Goal: Information Seeking & Learning: Learn about a topic

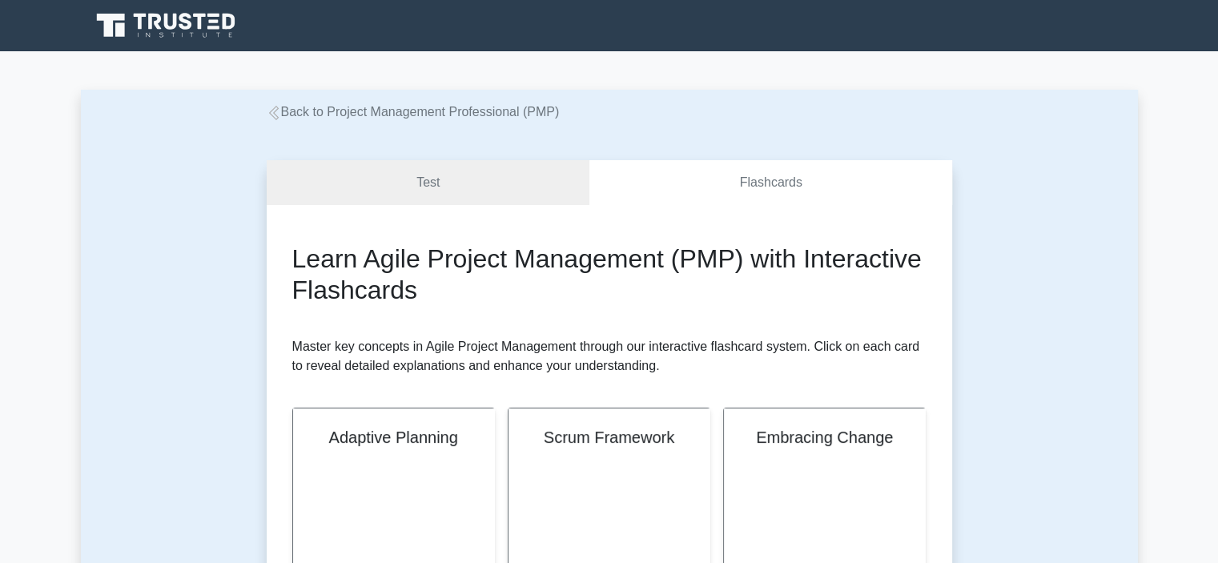
click at [445, 114] on link "Back to Project Management Professional (PMP)" at bounding box center [413, 112] width 293 height 14
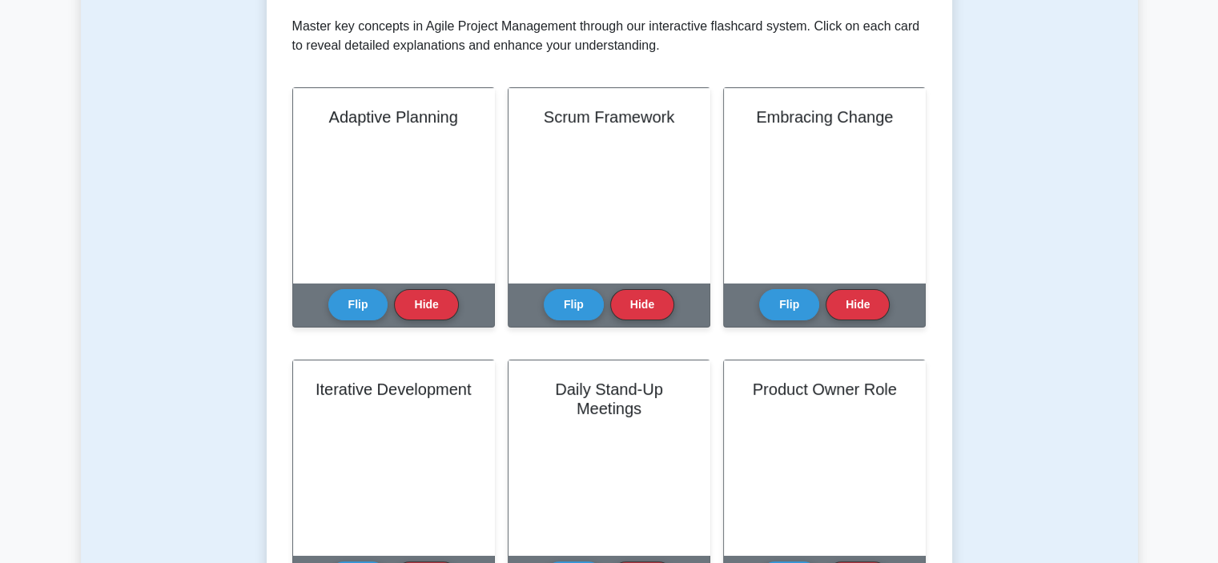
scroll to position [240, 0]
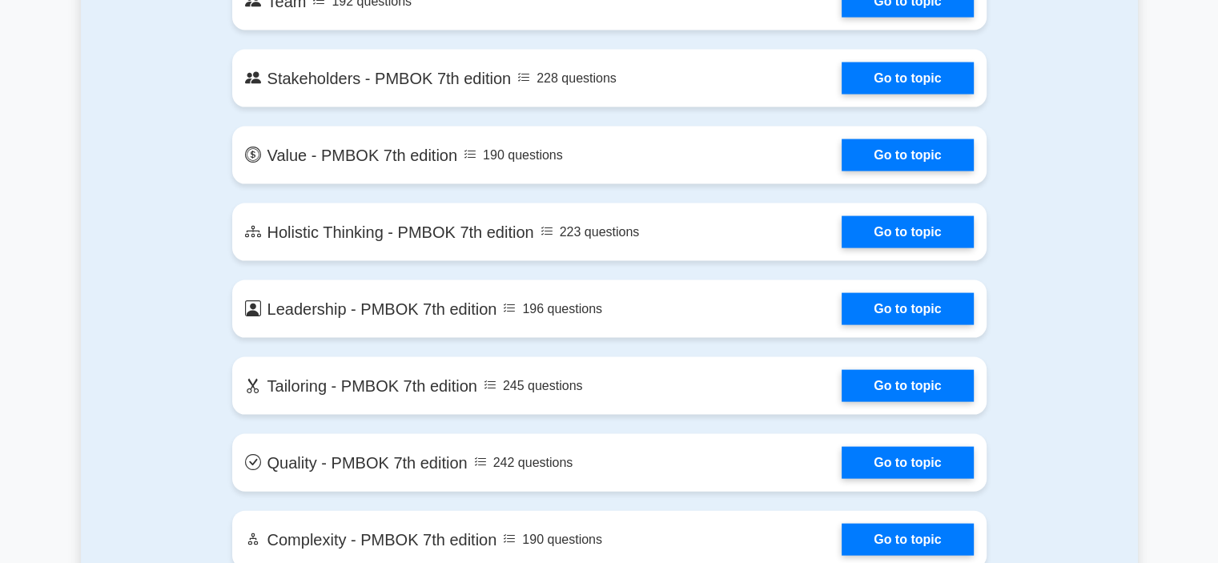
scroll to position [3363, 0]
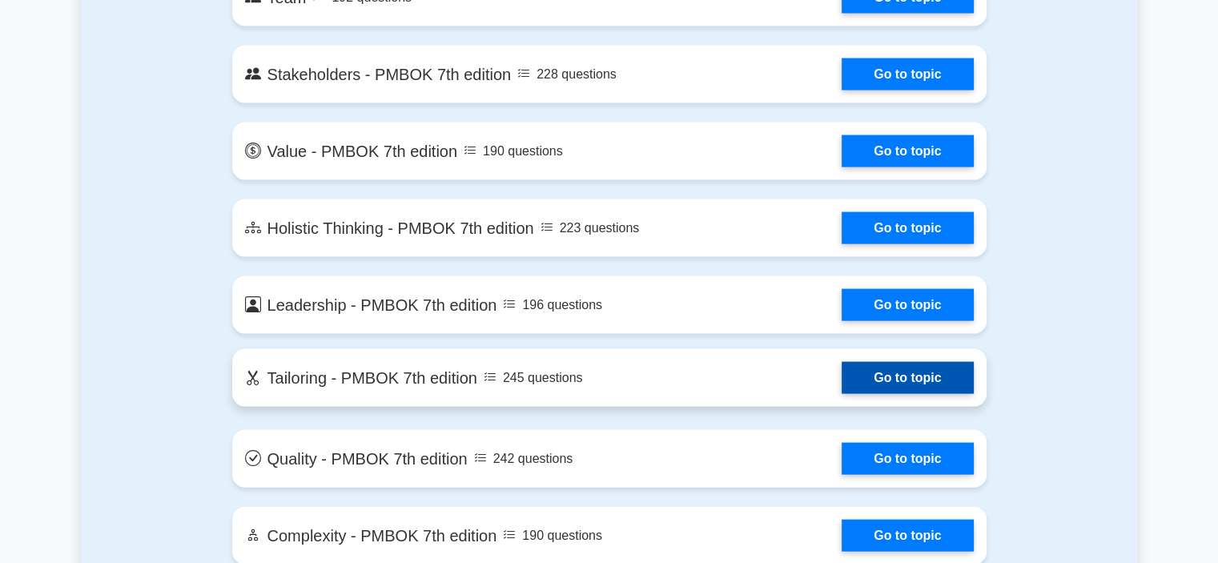
click at [881, 371] on link "Go to topic" at bounding box center [906, 378] width 131 height 32
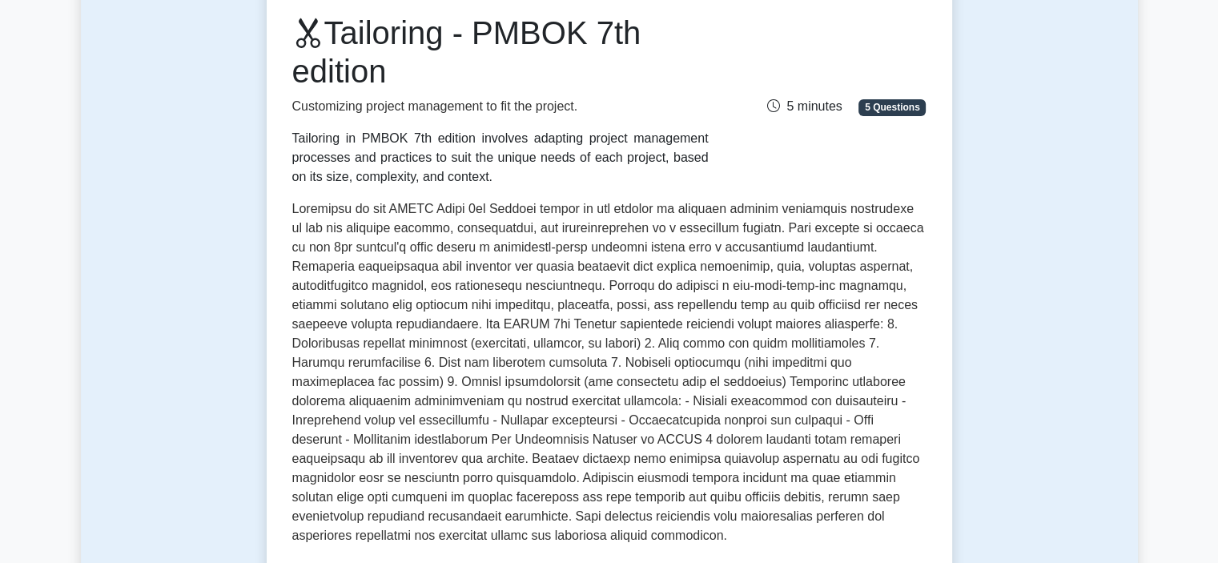
scroll to position [240, 0]
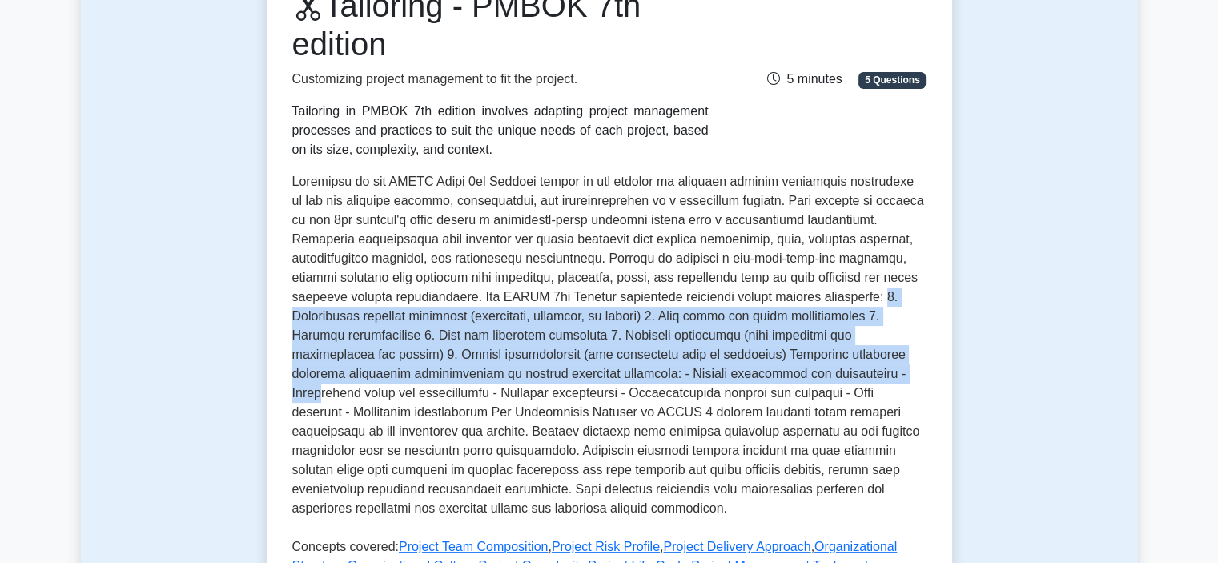
drag, startPoint x: 783, startPoint y: 295, endPoint x: 785, endPoint y: 371, distance: 75.3
click at [785, 371] on p at bounding box center [609, 348] width 634 height 352
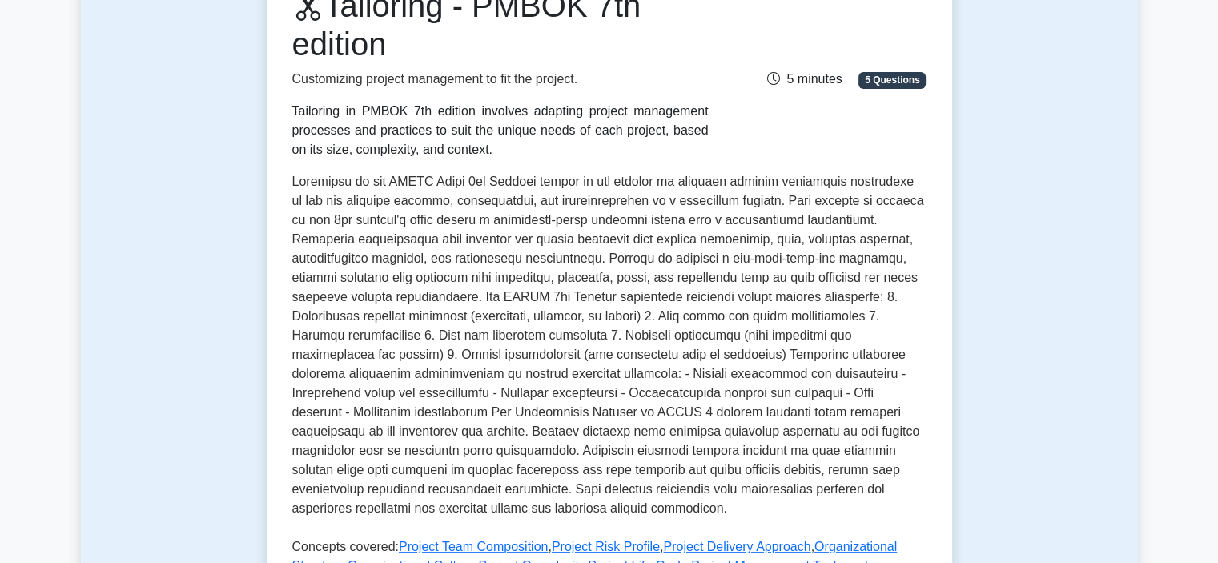
click at [779, 155] on div "Tailoring - PMBOK 7th edition Customizing project management to fit the project…" at bounding box center [609, 72] width 653 height 173
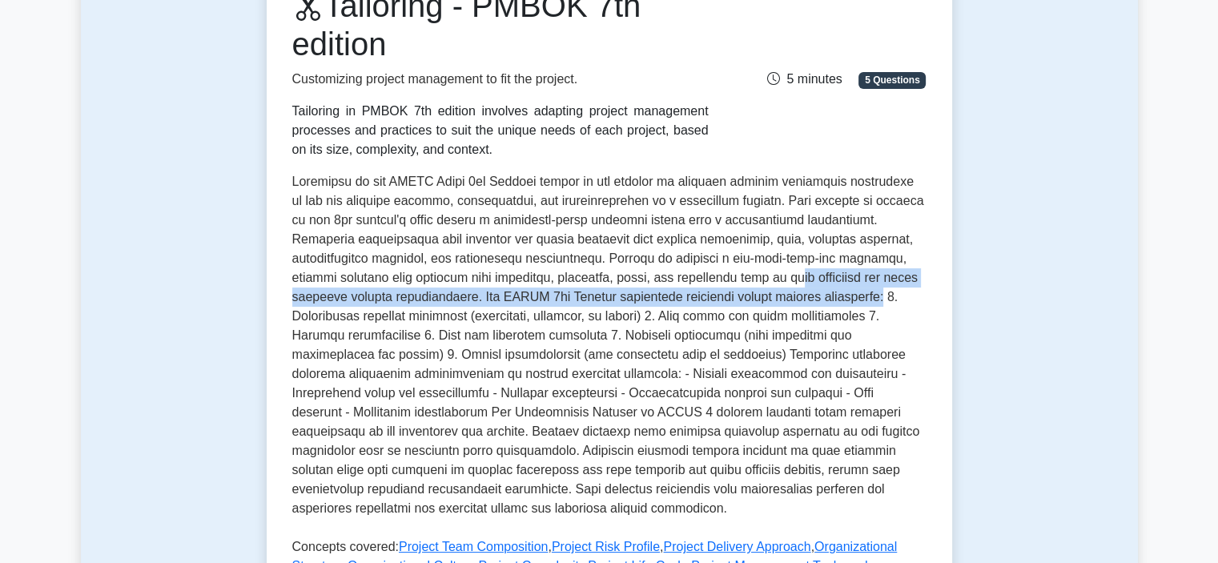
drag, startPoint x: 779, startPoint y: 299, endPoint x: 672, endPoint y: 287, distance: 107.9
click at [672, 287] on p at bounding box center [609, 348] width 634 height 352
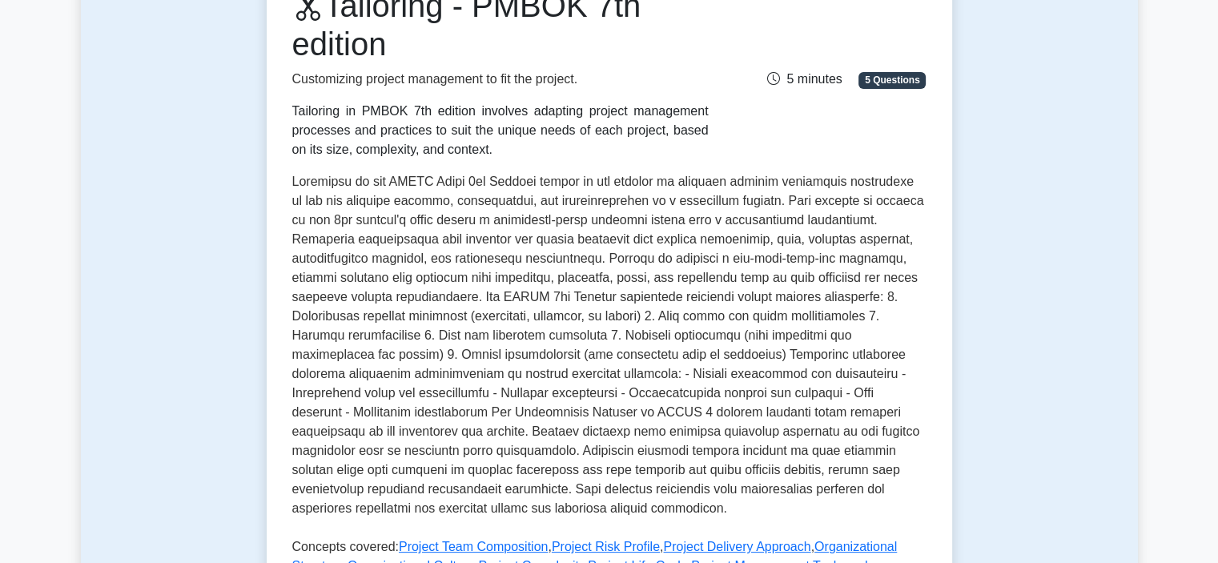
click at [630, 271] on p at bounding box center [609, 348] width 634 height 352
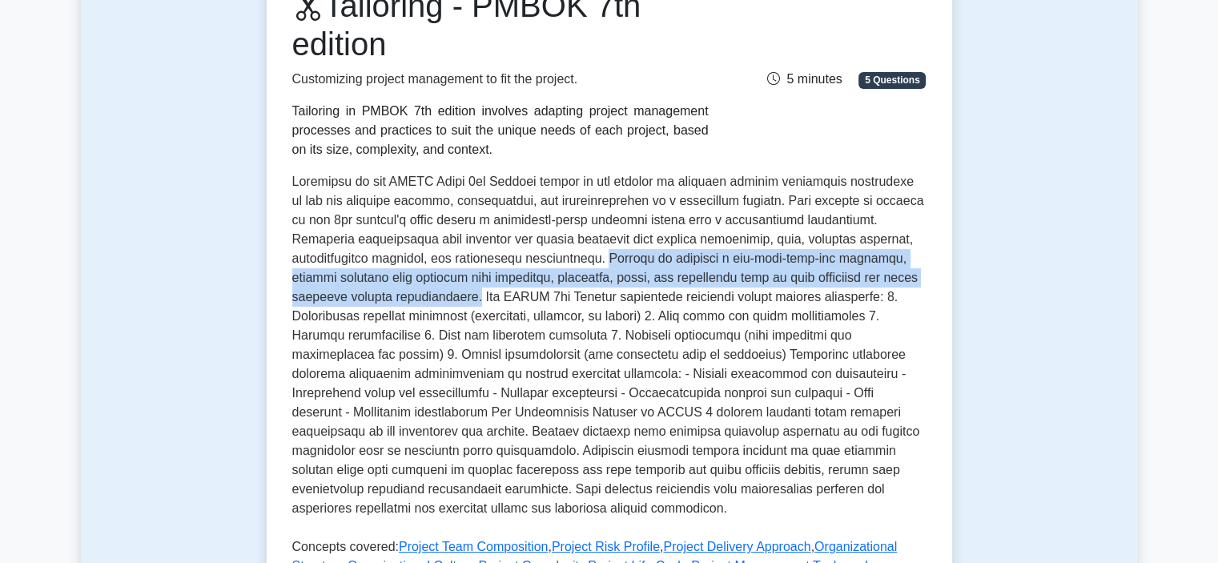
drag, startPoint x: 512, startPoint y: 258, endPoint x: 375, endPoint y: 302, distance: 144.6
click at [375, 302] on p at bounding box center [609, 348] width 634 height 352
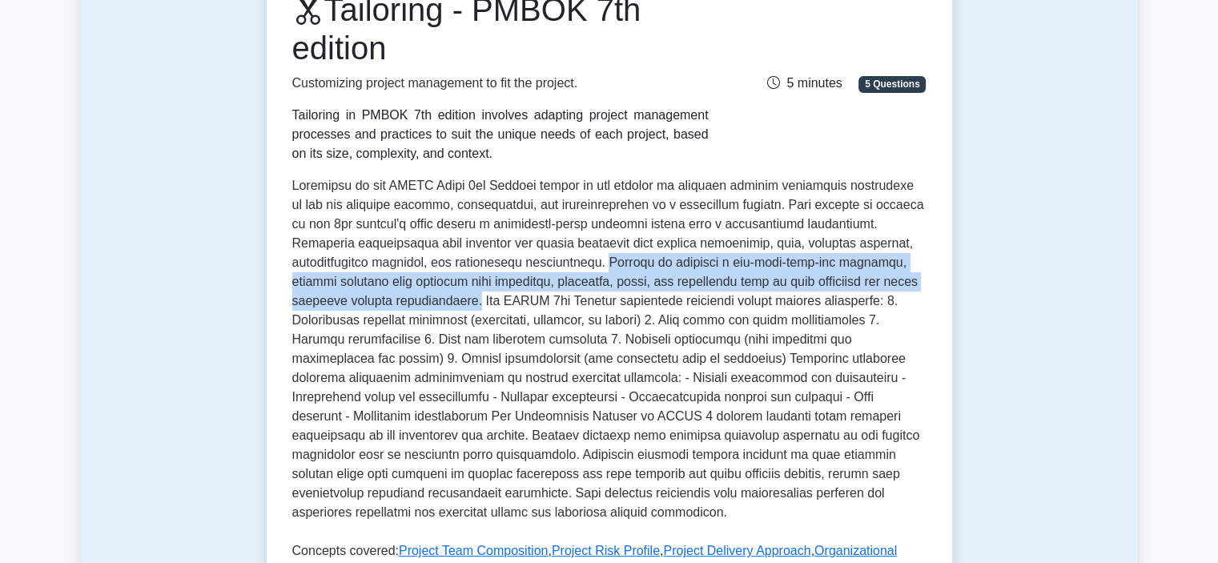
copy p "Instead of applying a one-size-fits-all approach, project managers must evaluat…"
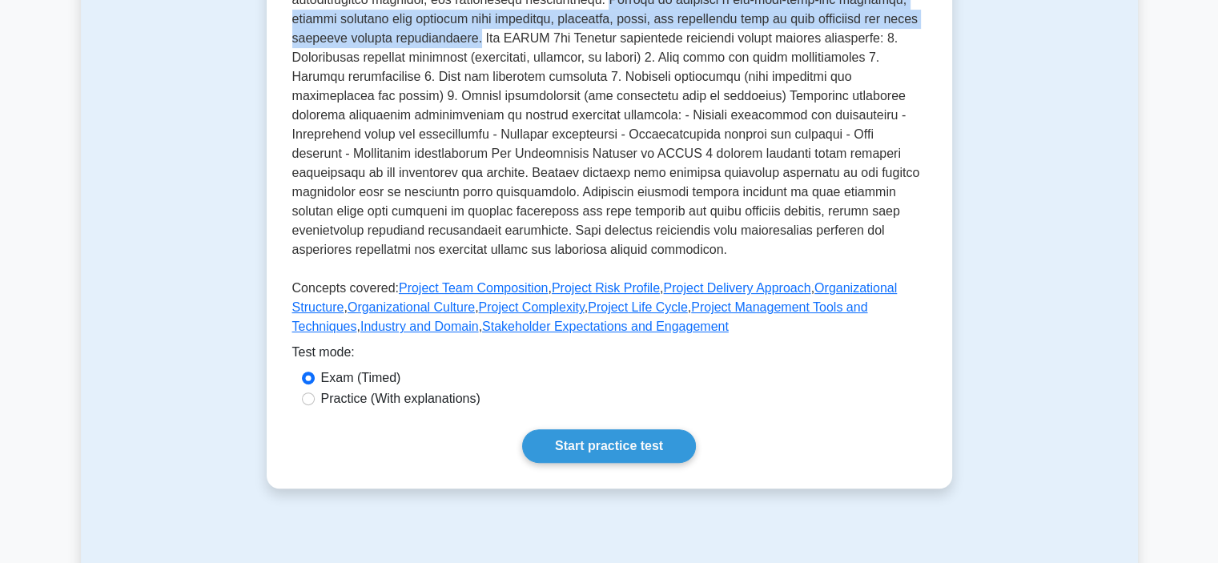
scroll to position [480, 0]
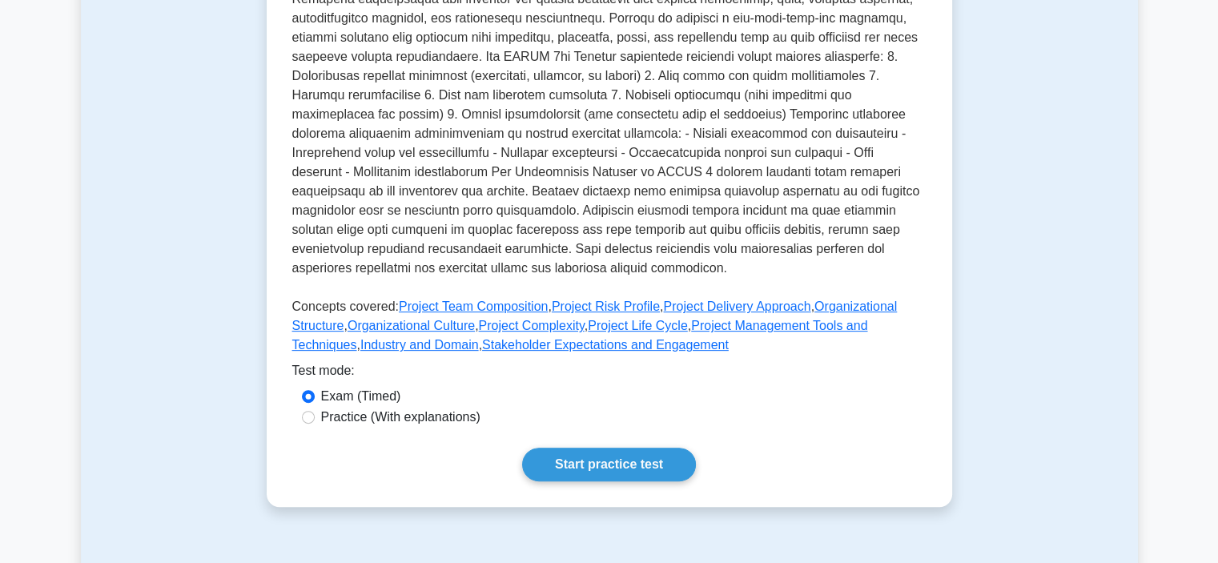
click at [452, 418] on label "Practice (With explanations)" at bounding box center [400, 417] width 159 height 19
click at [315, 418] on input "Practice (With explanations)" at bounding box center [308, 417] width 13 height 13
radio input "true"
click at [375, 406] on label "Exam (Timed)" at bounding box center [361, 396] width 80 height 19
click at [315, 403] on input "Exam (Timed)" at bounding box center [308, 396] width 13 height 13
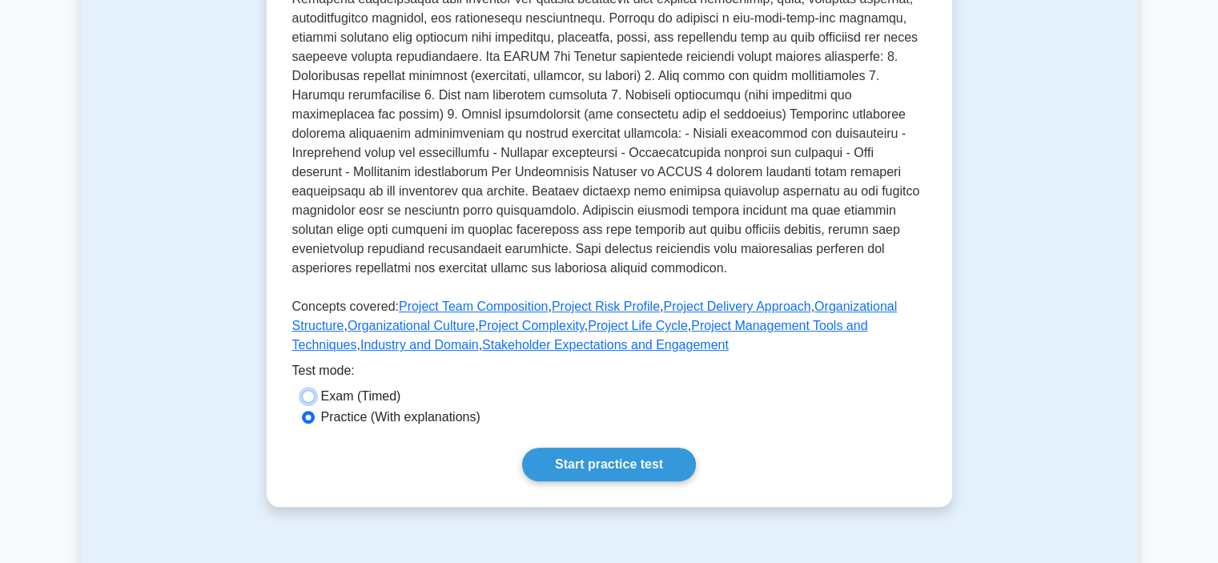
radio input "true"
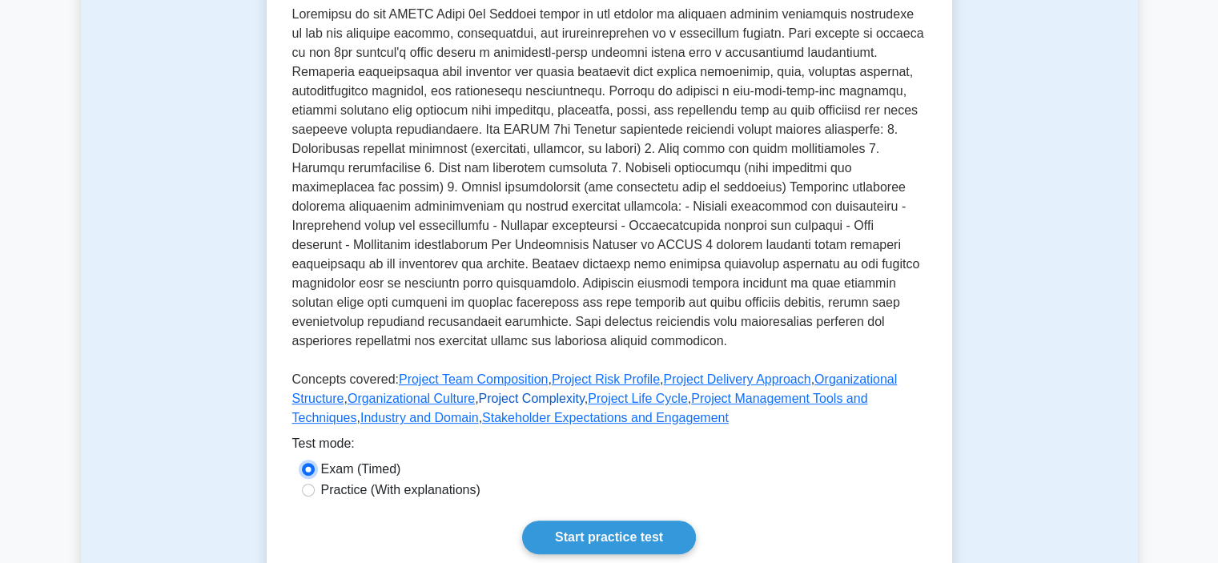
scroll to position [80, 0]
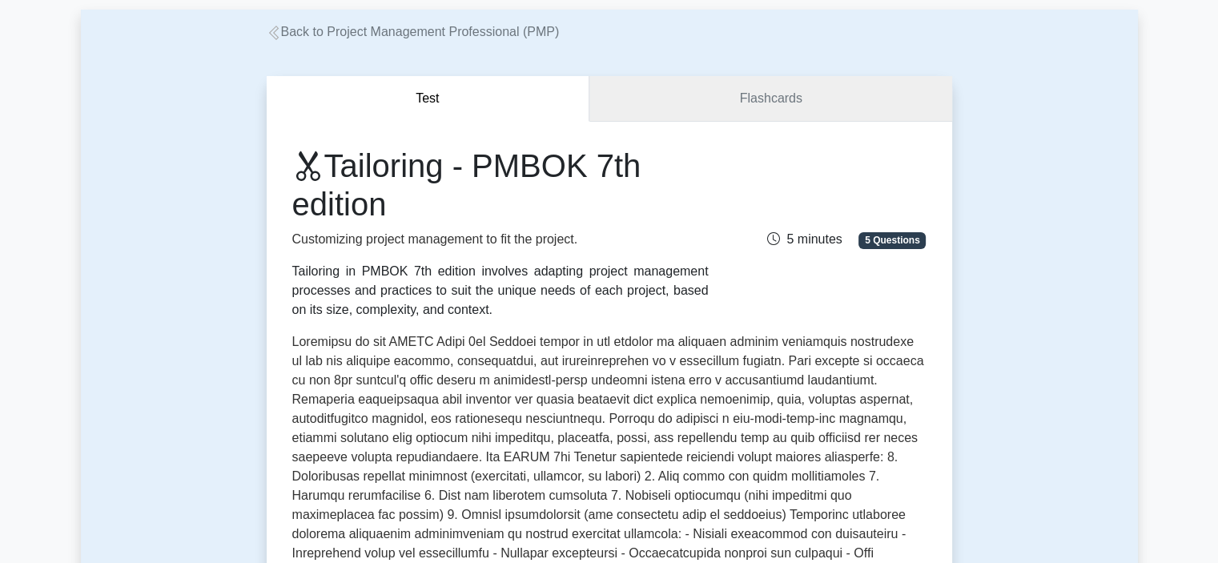
click at [737, 114] on link "Flashcards" at bounding box center [770, 99] width 362 height 46
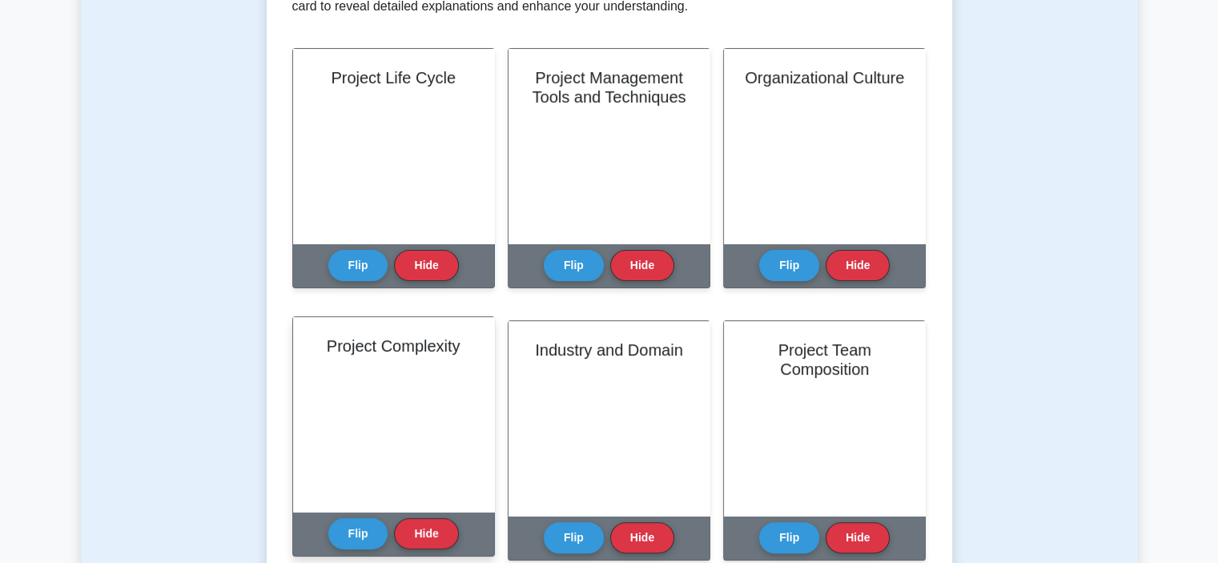
scroll to position [320, 0]
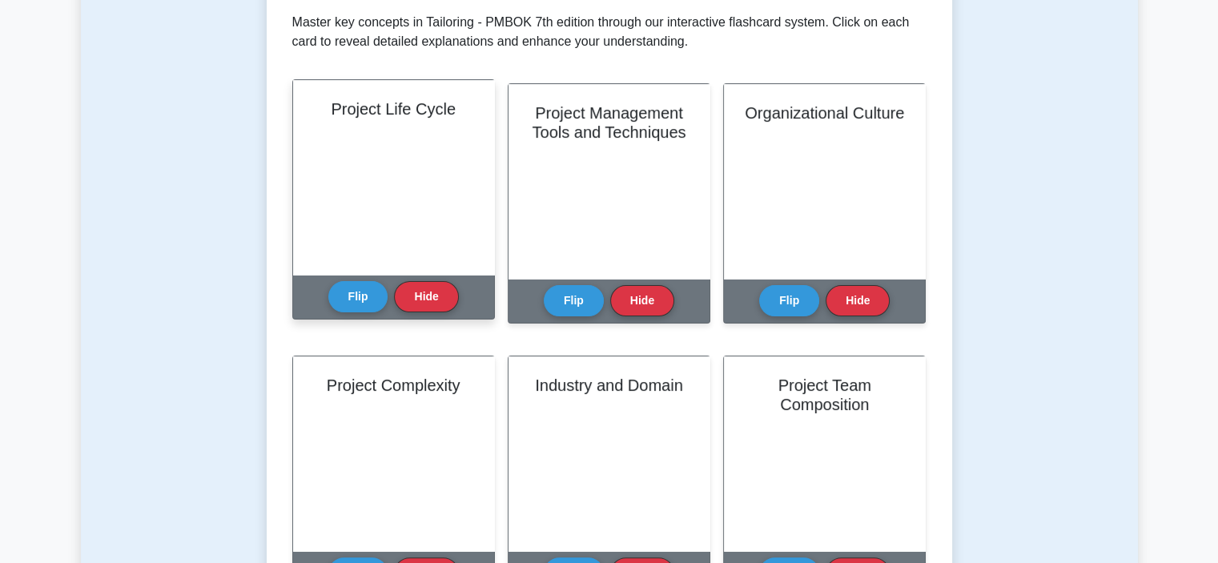
click at [389, 122] on div "Project Life Cycle" at bounding box center [393, 177] width 201 height 195
click at [396, 104] on h2 "Project Life Cycle" at bounding box center [393, 108] width 163 height 19
click at [337, 303] on button "Flip" at bounding box center [358, 295] width 60 height 31
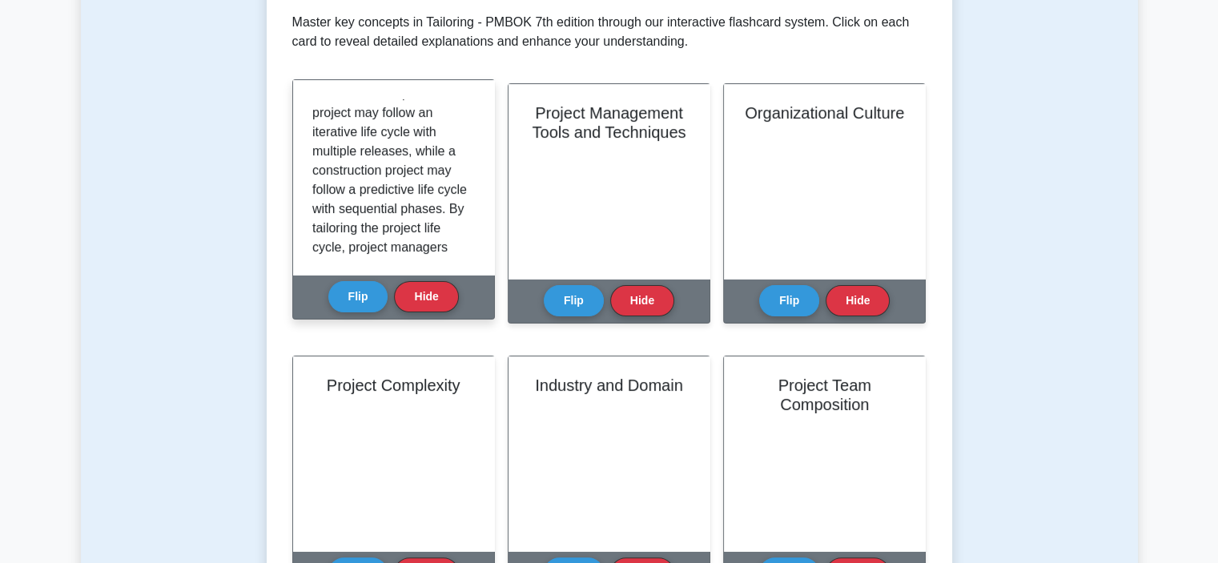
scroll to position [586, 0]
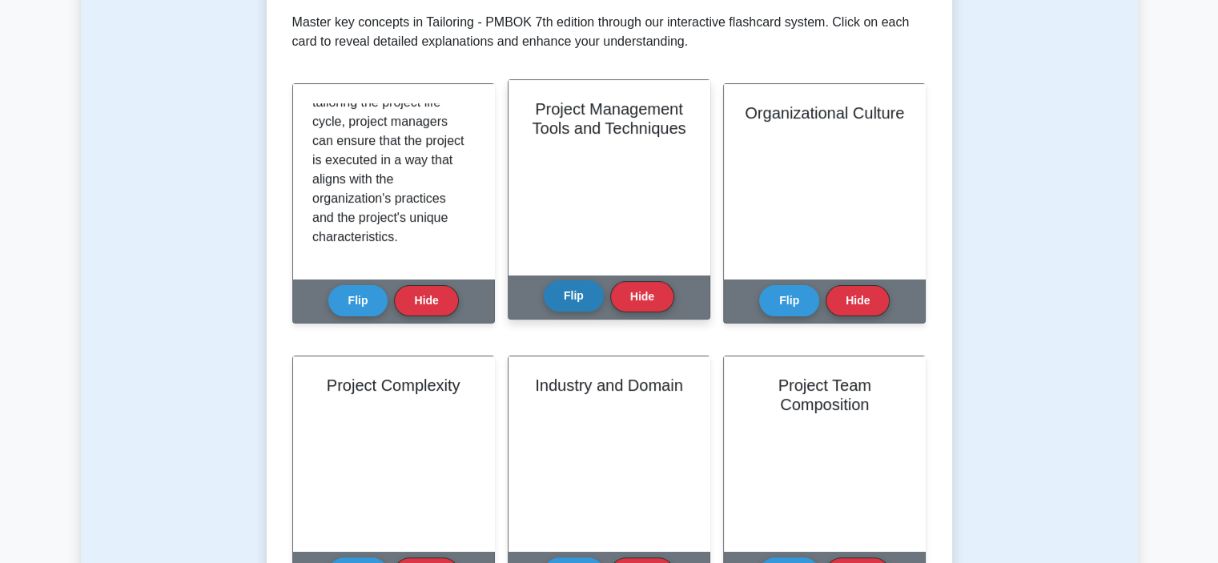
click at [580, 297] on button "Flip" at bounding box center [574, 295] width 60 height 31
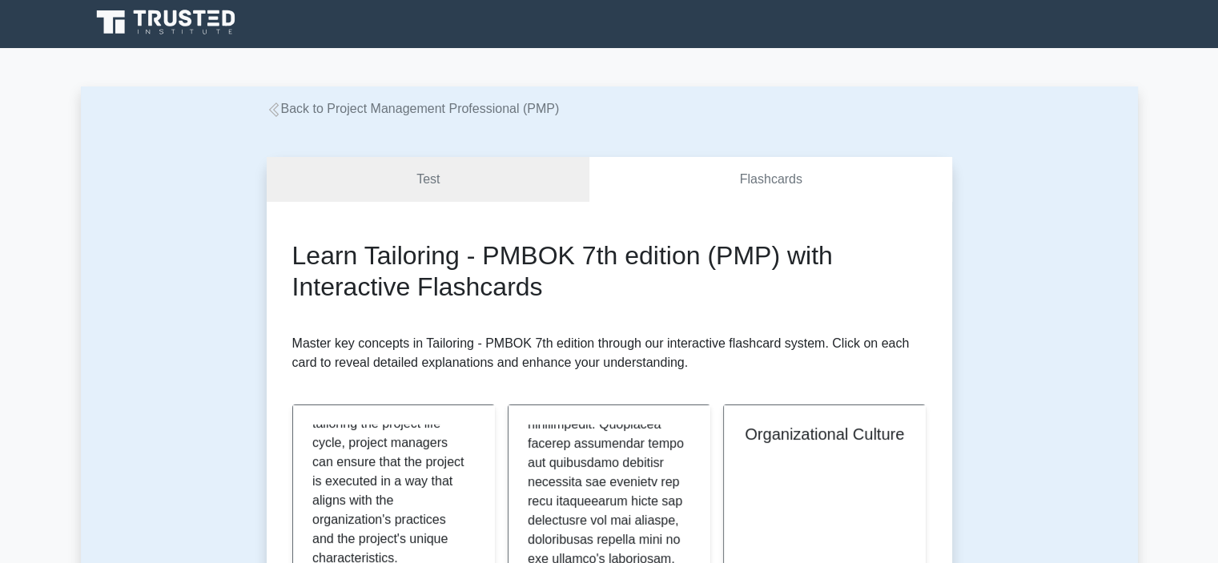
scroll to position [0, 0]
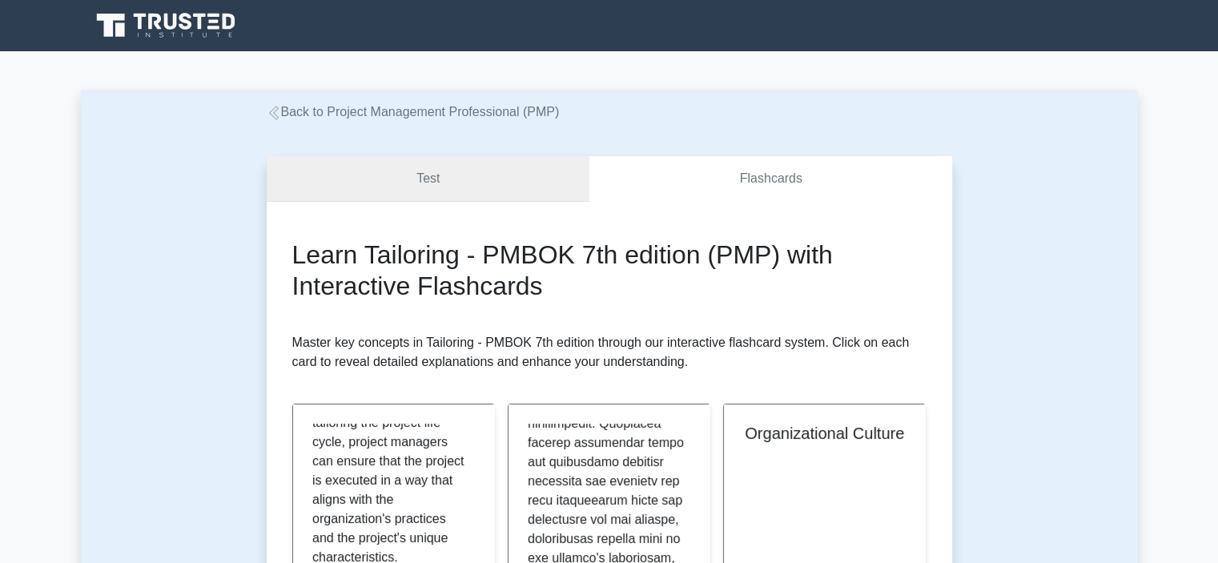
click at [540, 187] on link "Test" at bounding box center [428, 179] width 323 height 46
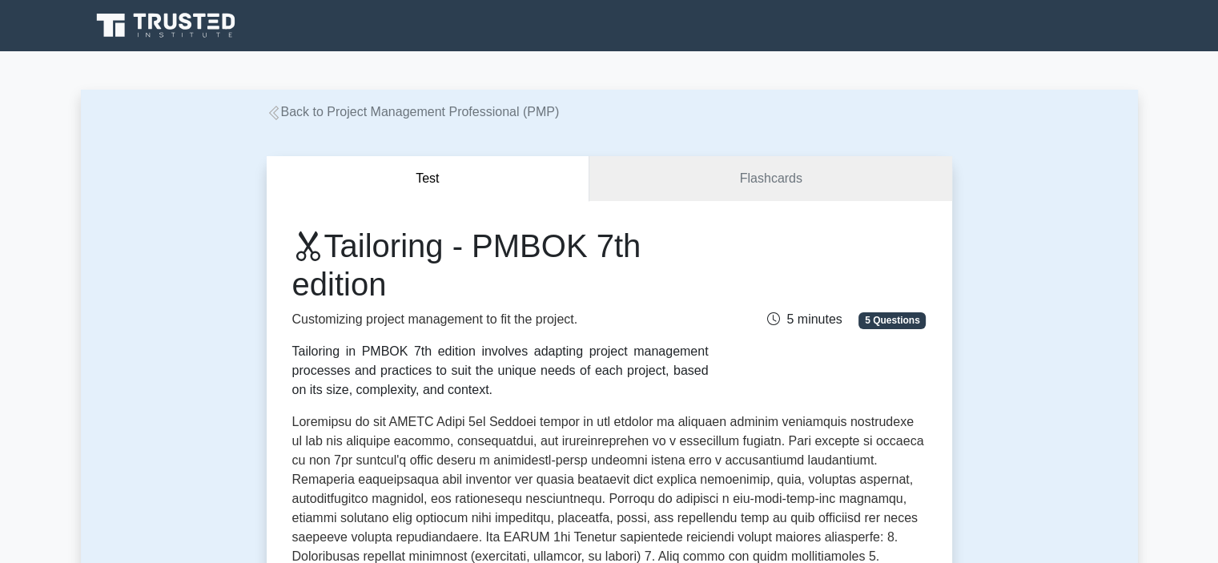
scroll to position [320, 0]
